Goal: Check status: Check status

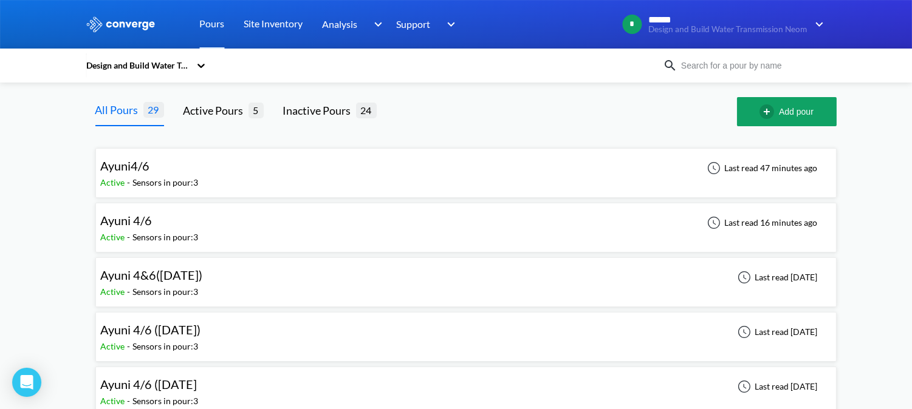
click at [225, 179] on div "Ayuni4/6 Active - Sensors in pour: 3 Last read 47 minutes ago" at bounding box center [466, 173] width 730 height 39
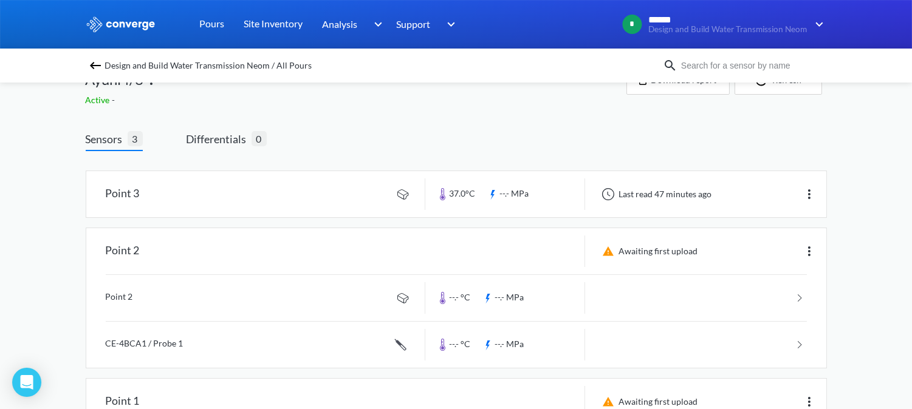
scroll to position [30, 0]
click at [242, 204] on link at bounding box center [456, 196] width 740 height 46
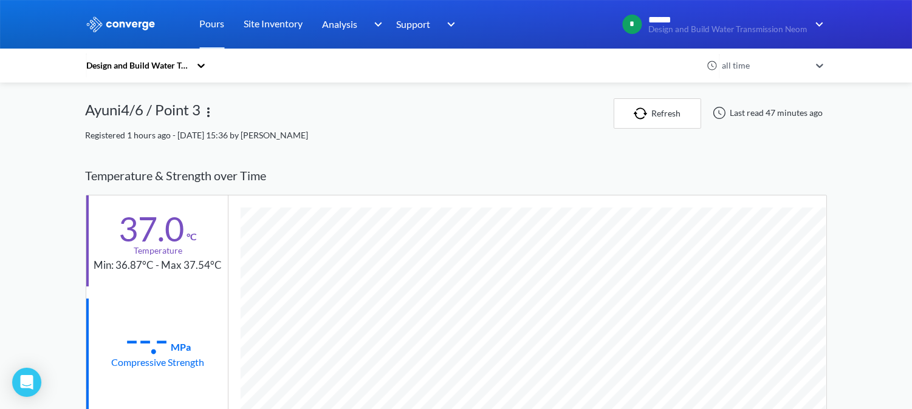
scroll to position [642, 741]
click at [202, 24] on link "Pours" at bounding box center [212, 24] width 25 height 49
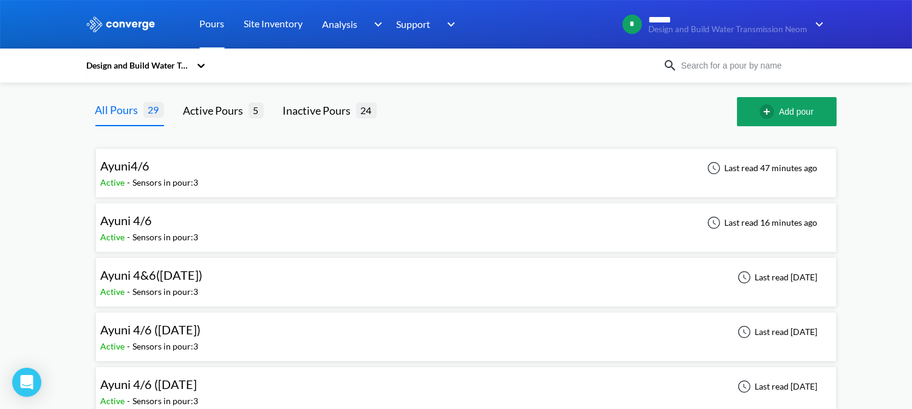
click at [383, 233] on div "Ayuni 4/6 Active - Sensors in pour: 3 Last read 16 minutes ago" at bounding box center [466, 227] width 730 height 39
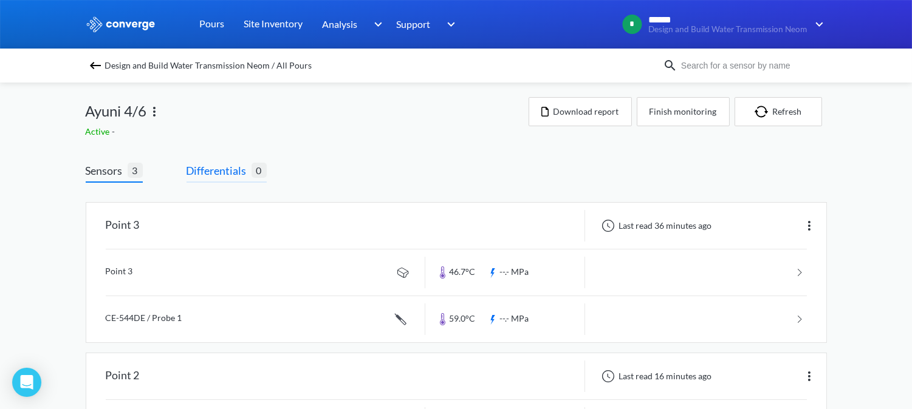
click at [228, 168] on span "Differentials" at bounding box center [218, 170] width 65 height 17
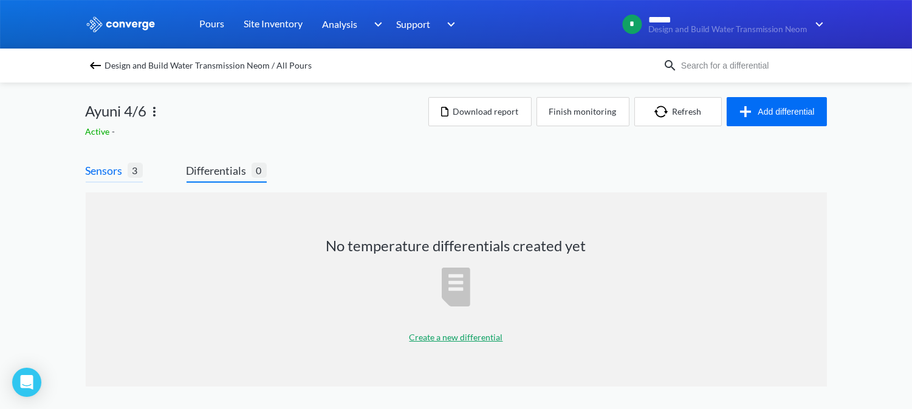
click at [128, 166] on span "3" at bounding box center [135, 170] width 15 height 15
click at [106, 174] on span "Sensors" at bounding box center [107, 170] width 42 height 17
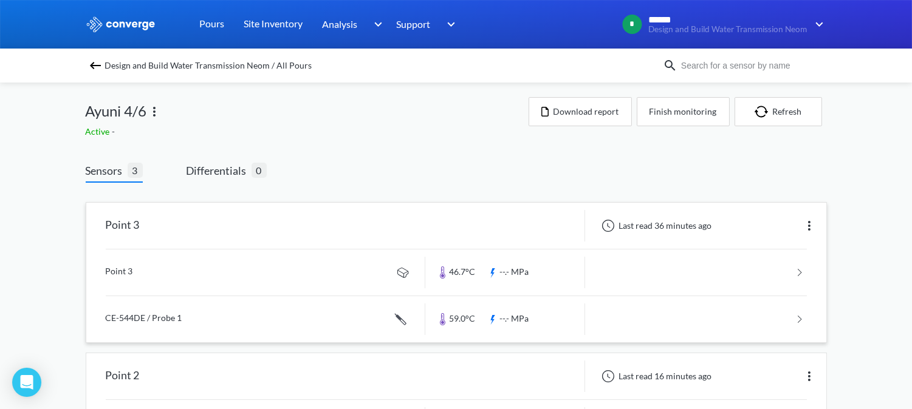
click at [125, 272] on link at bounding box center [456, 273] width 701 height 46
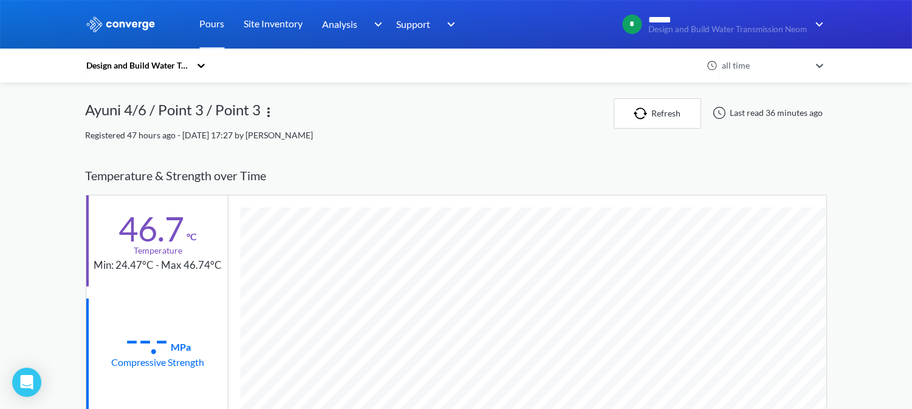
click at [132, 25] on img at bounding box center [121, 24] width 70 height 16
